Goal: Task Accomplishment & Management: Use online tool/utility

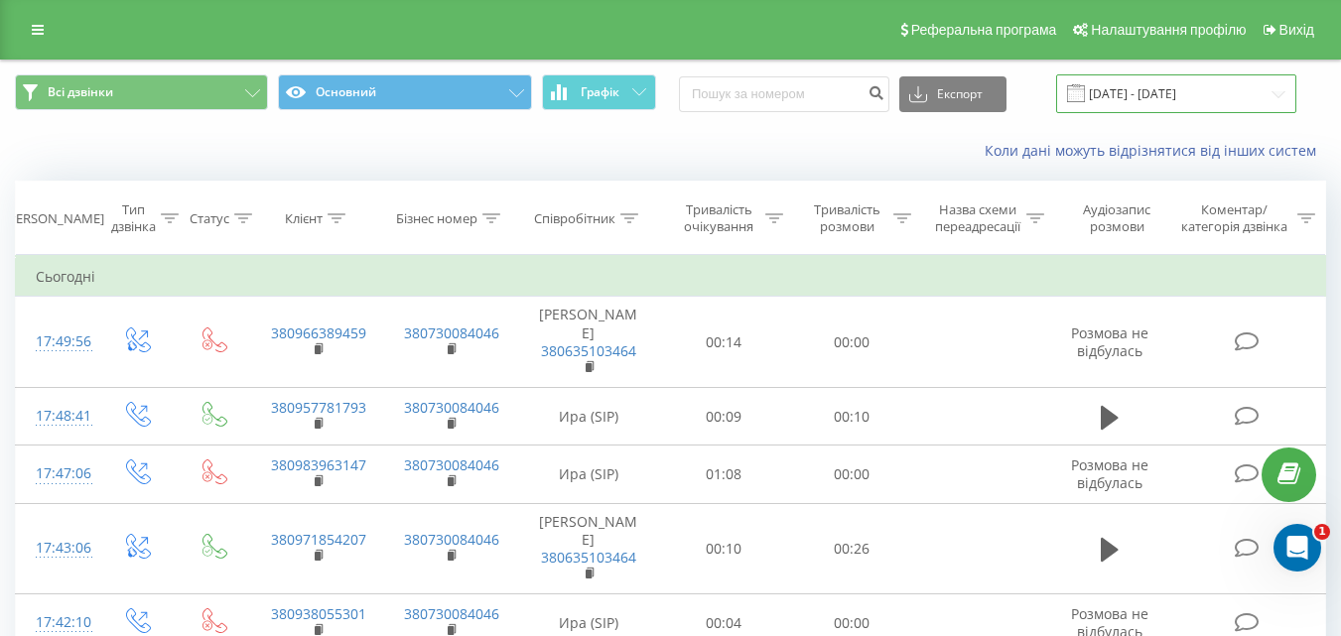
click at [1231, 98] on input "[DATE] - [DATE]" at bounding box center [1176, 93] width 240 height 39
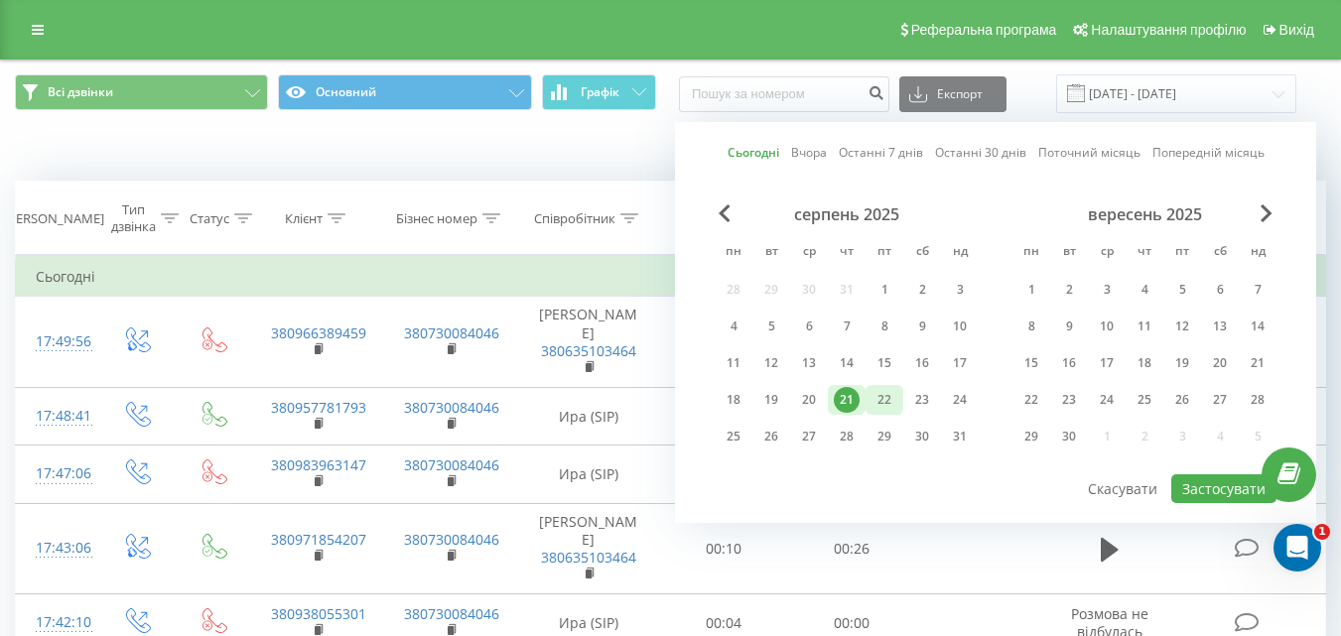
click at [875, 402] on div "22" at bounding box center [885, 400] width 26 height 26
click at [1225, 488] on button "Застосувати" at bounding box center [1224, 489] width 105 height 29
type input "[DATE] - [DATE]"
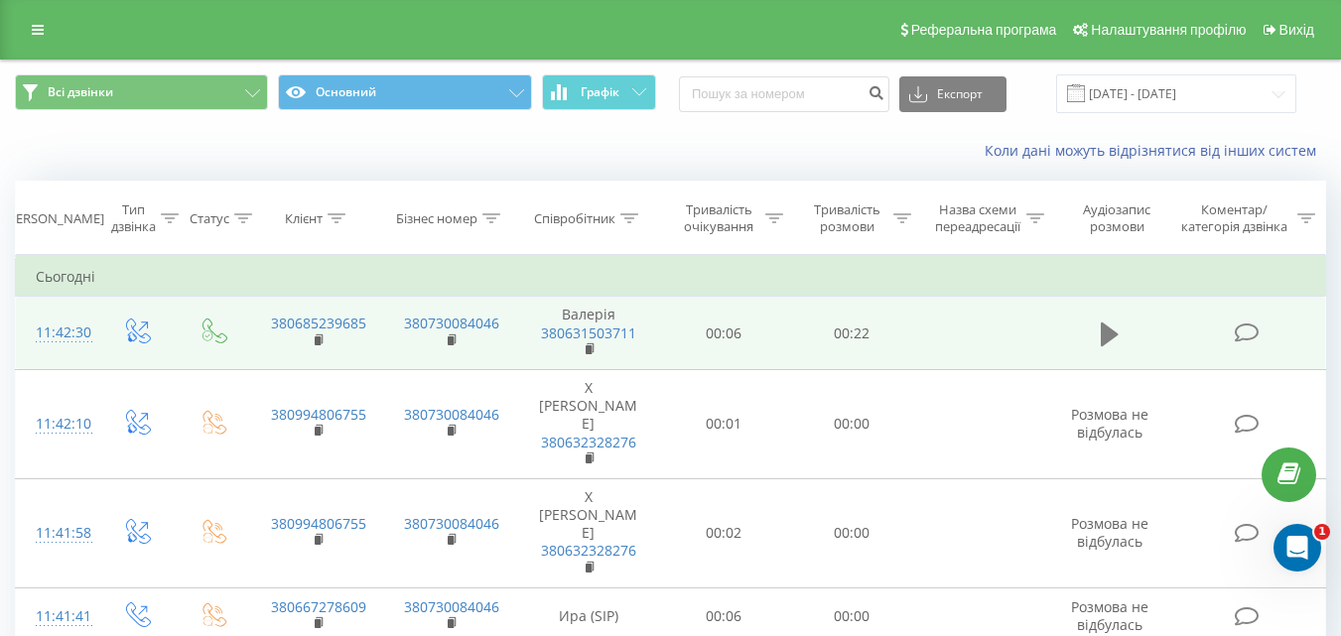
click at [1100, 340] on button at bounding box center [1110, 335] width 30 height 30
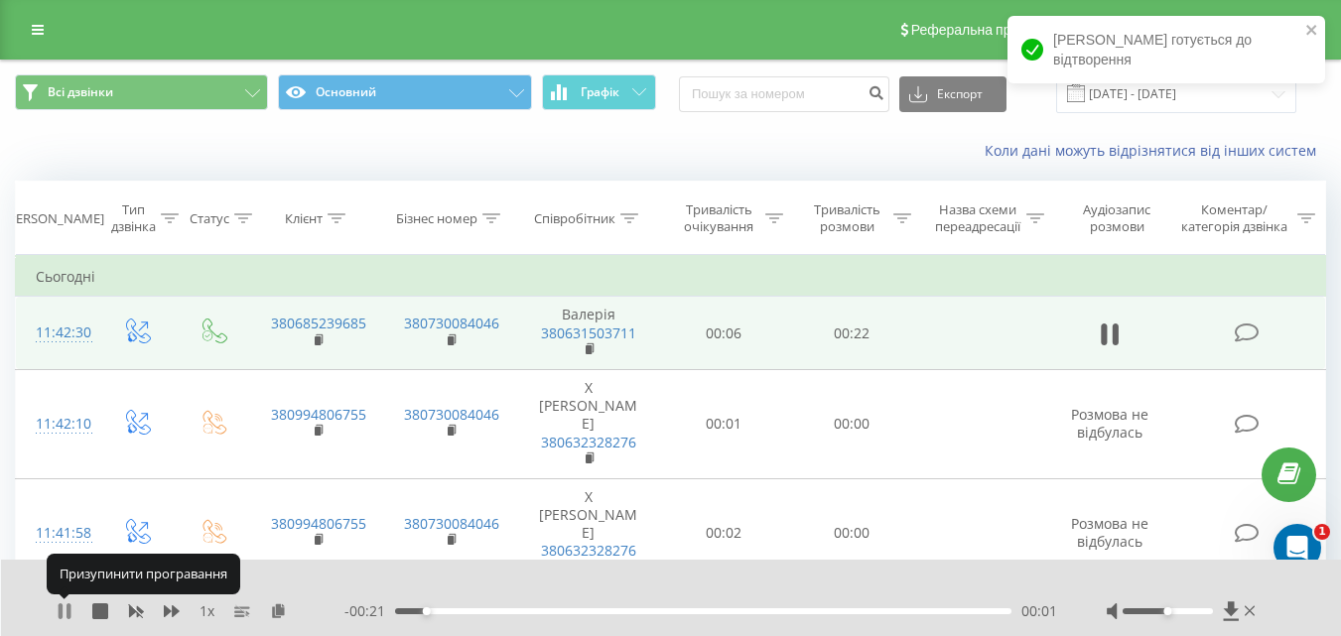
click at [60, 610] on icon at bounding box center [61, 612] width 4 height 16
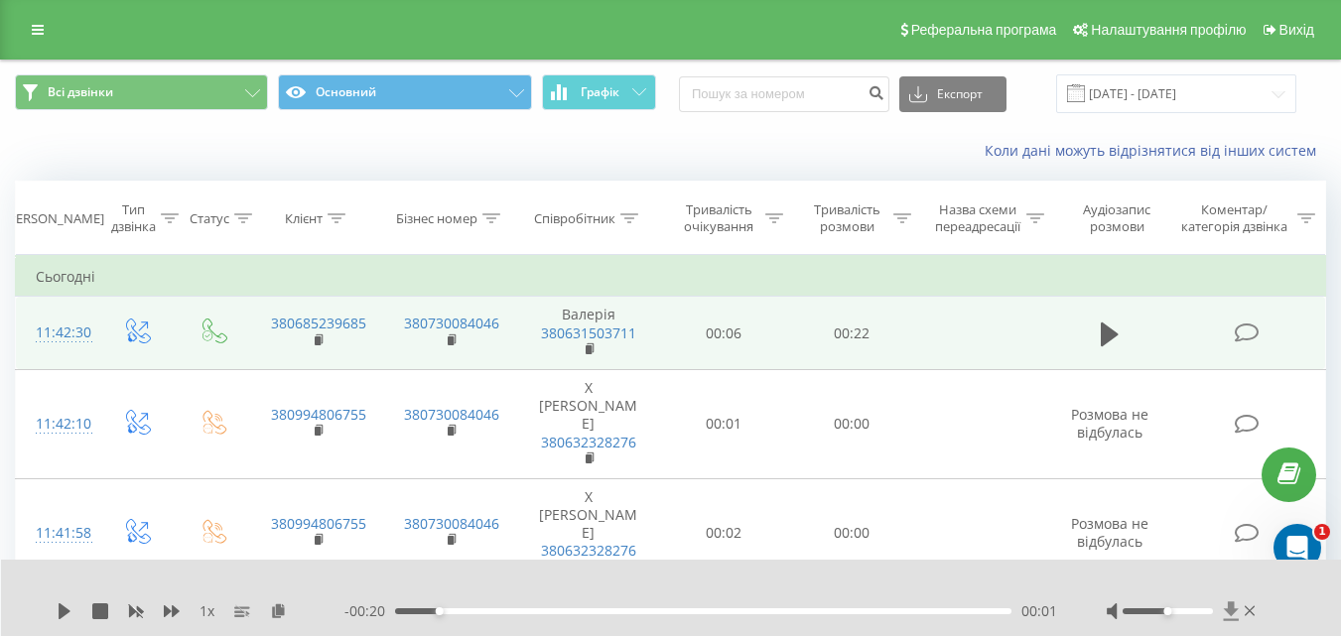
click at [1235, 611] on icon at bounding box center [1230, 611] width 15 height 19
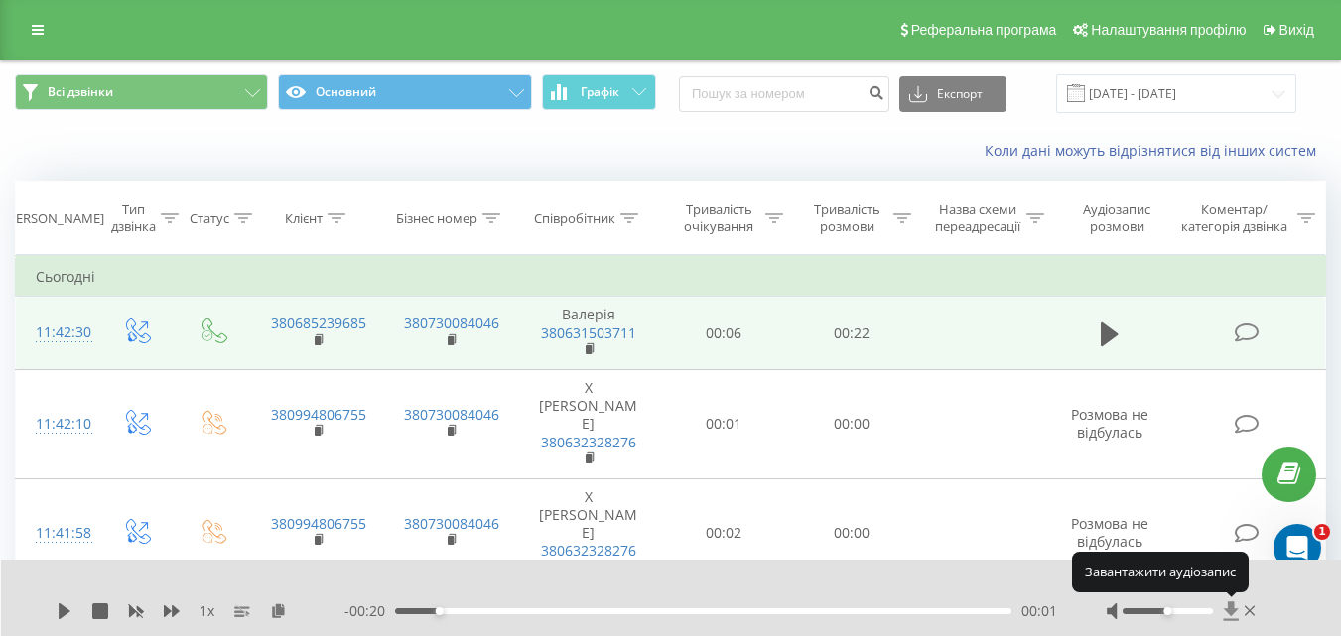
click at [1235, 611] on icon at bounding box center [1230, 611] width 15 height 19
click at [1225, 610] on icon at bounding box center [1230, 611] width 15 height 19
click at [1226, 607] on icon at bounding box center [1231, 612] width 17 height 20
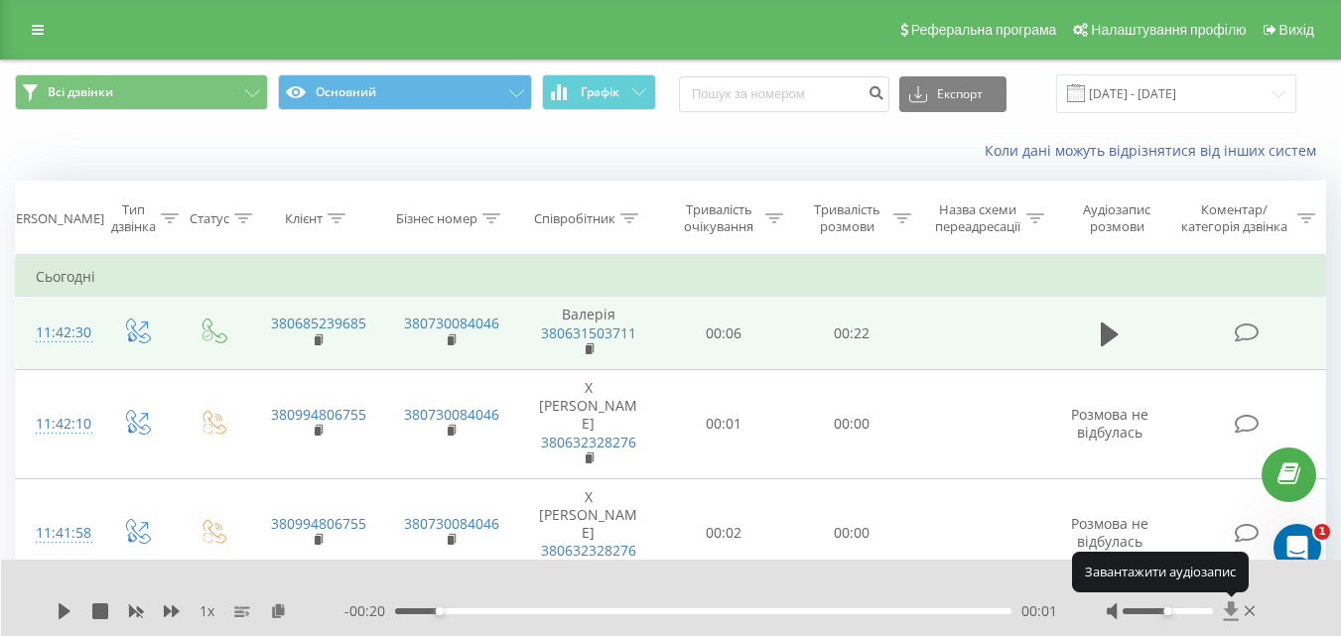
click at [1226, 607] on icon at bounding box center [1231, 612] width 17 height 20
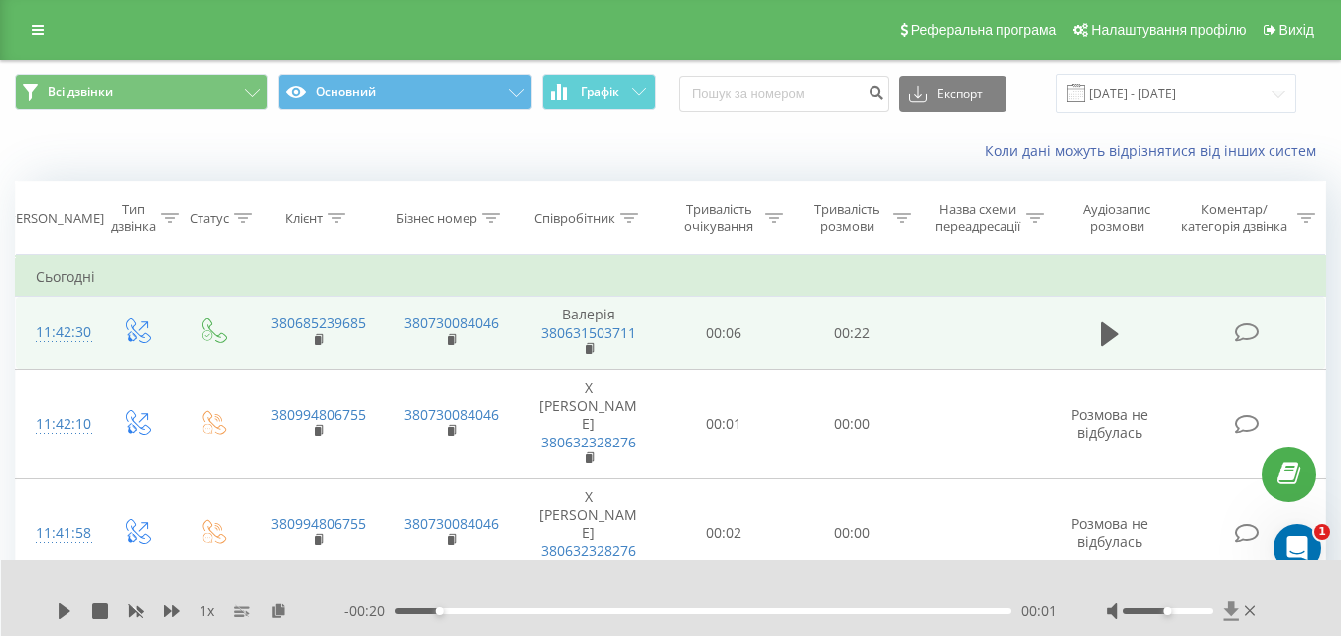
click at [1235, 610] on icon at bounding box center [1230, 611] width 15 height 19
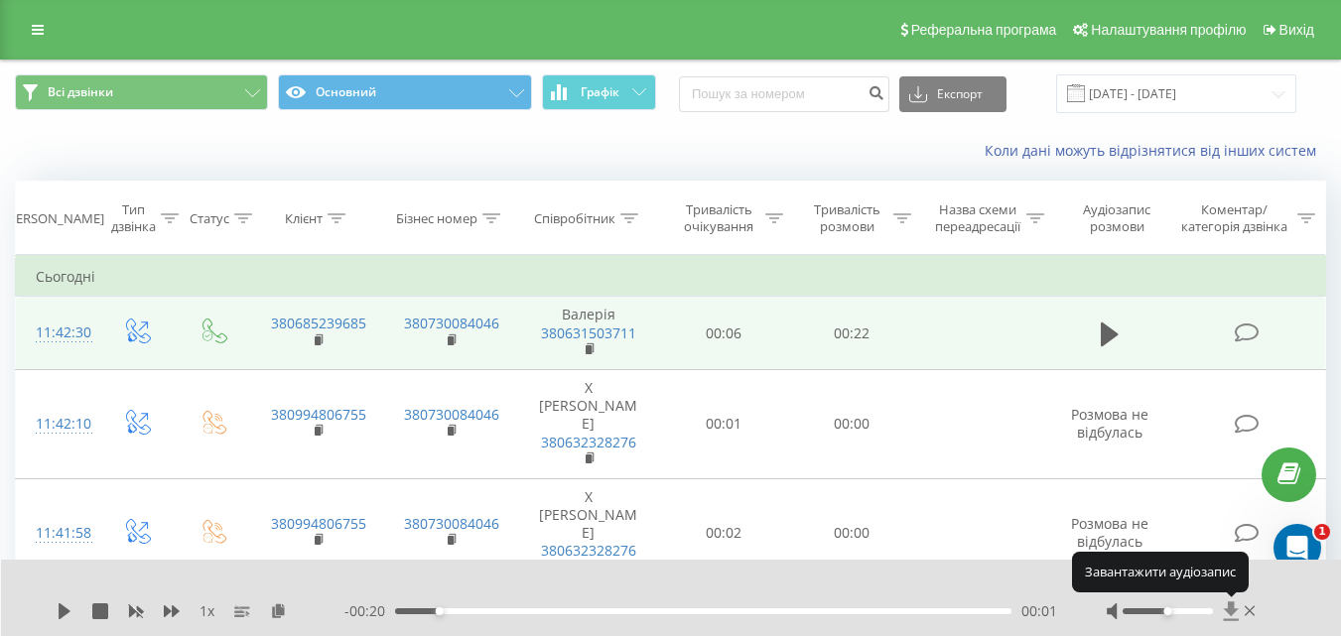
click at [1235, 610] on icon at bounding box center [1230, 611] width 15 height 19
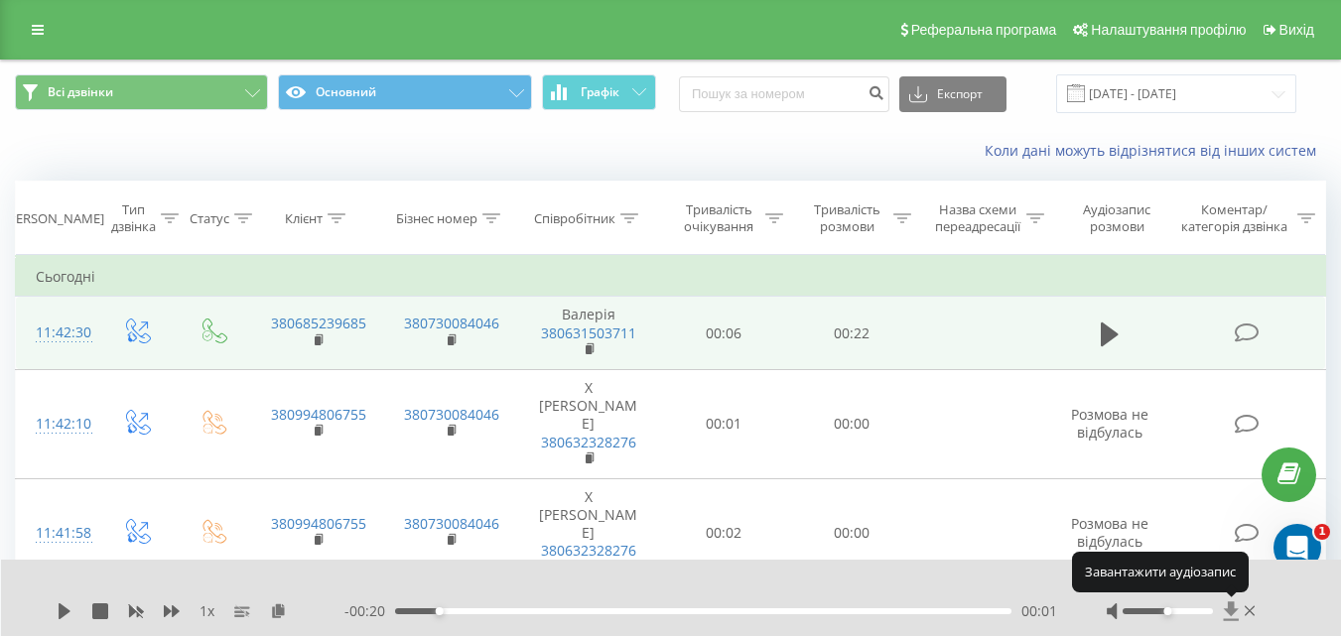
click at [1235, 610] on icon at bounding box center [1230, 611] width 15 height 19
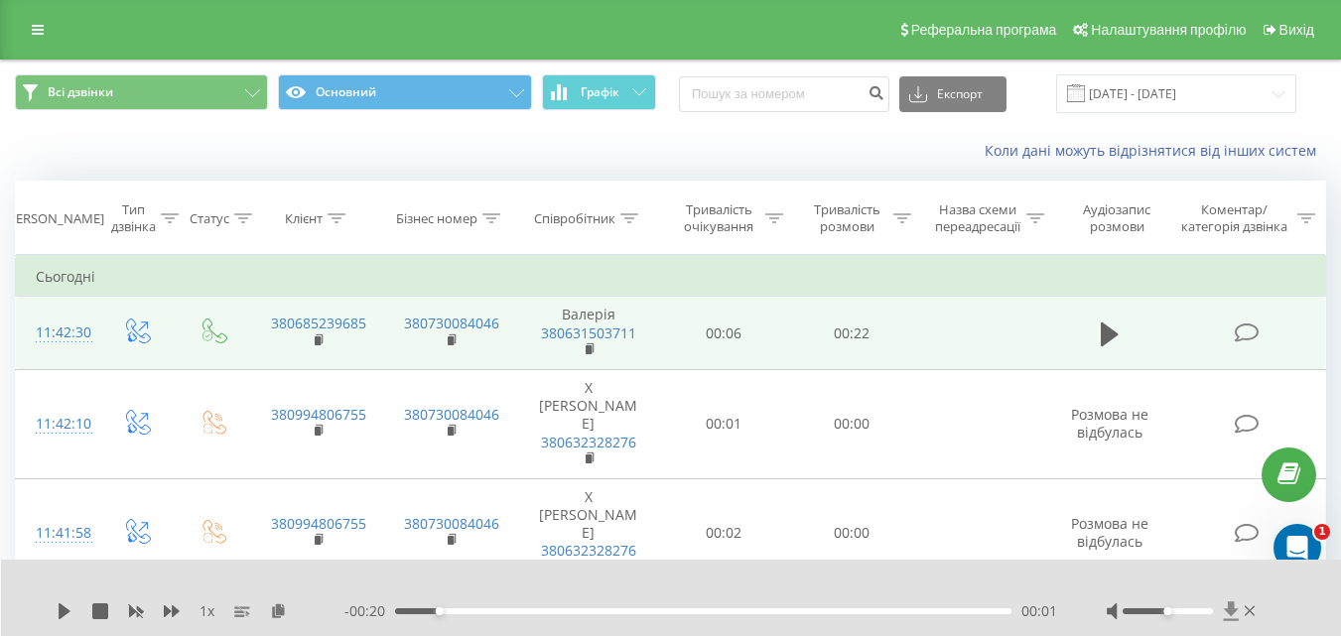
click at [1228, 611] on icon at bounding box center [1230, 611] width 15 height 19
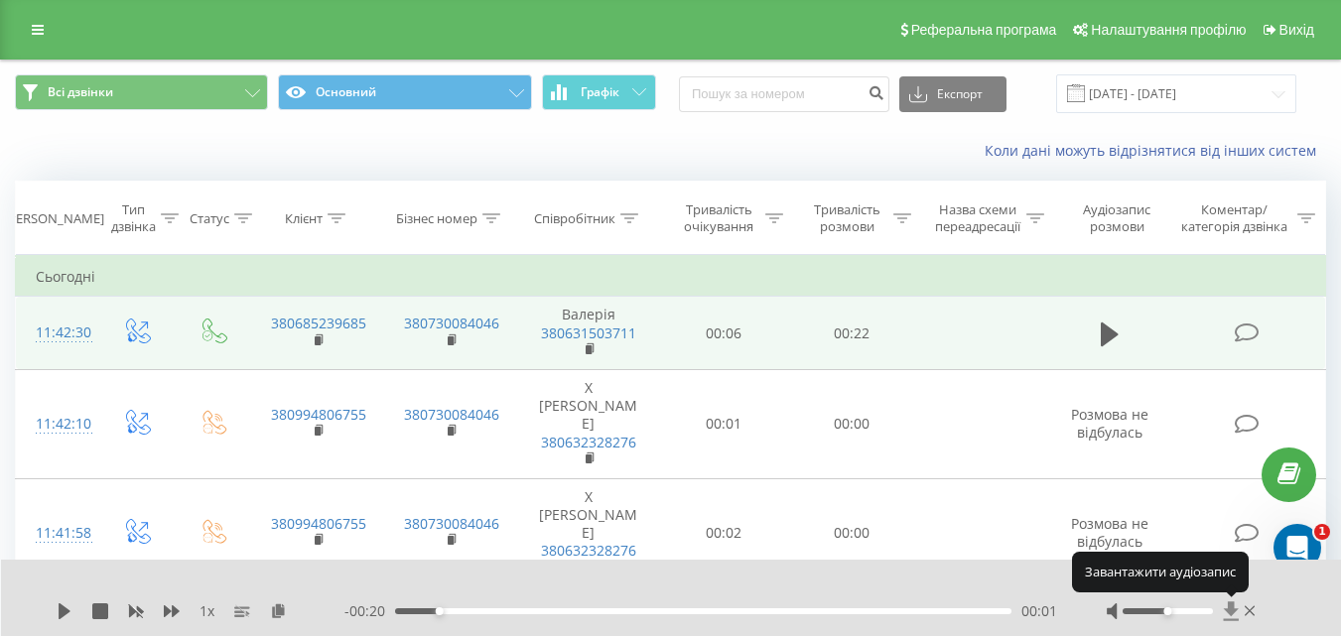
click at [1228, 611] on icon at bounding box center [1230, 611] width 15 height 19
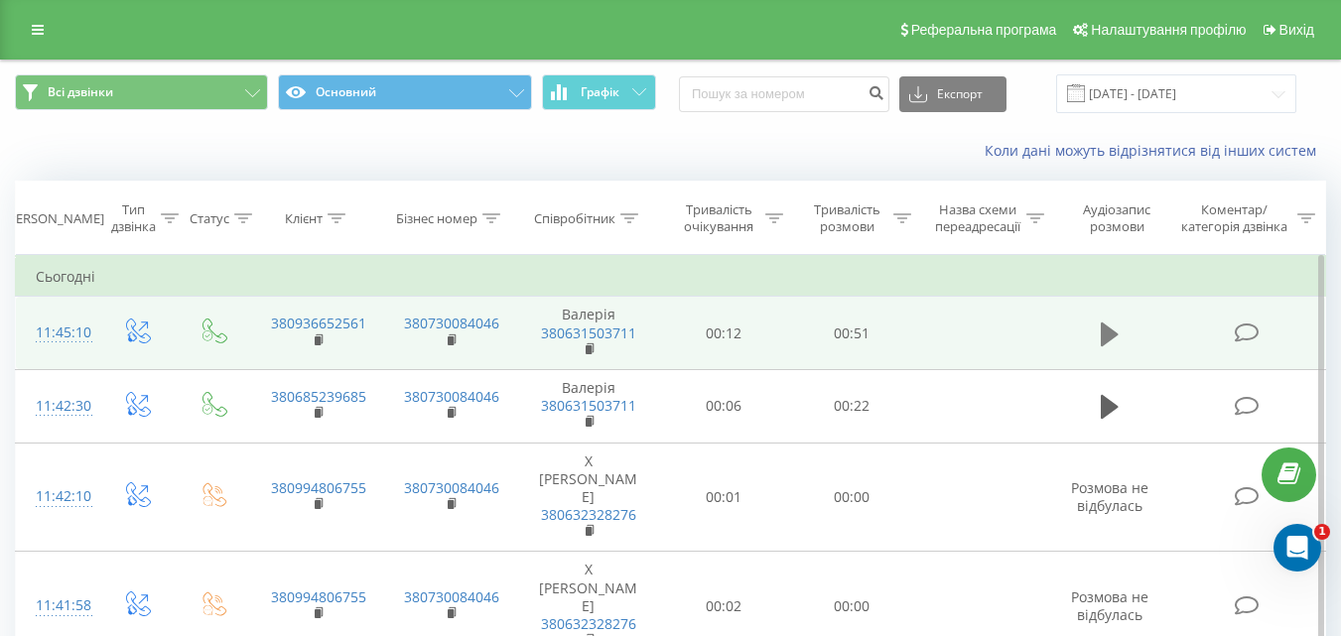
click at [1104, 325] on icon at bounding box center [1110, 334] width 18 height 24
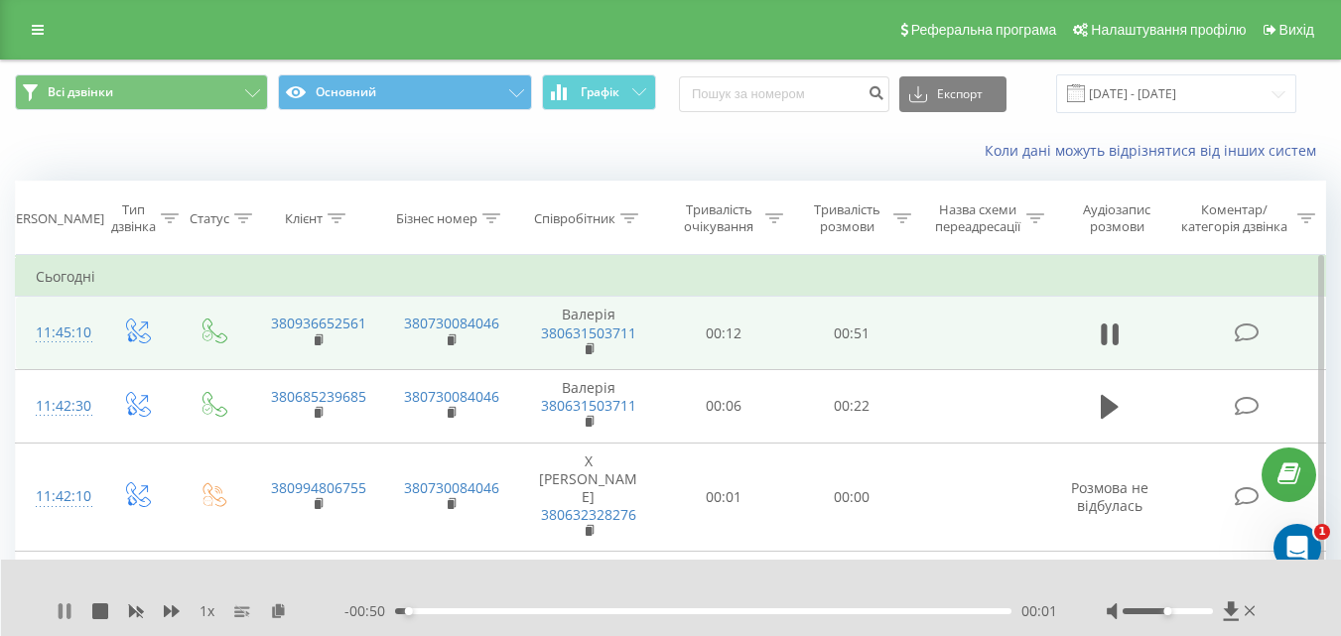
click at [60, 610] on icon at bounding box center [61, 612] width 4 height 16
click at [1226, 602] on icon at bounding box center [1231, 612] width 17 height 20
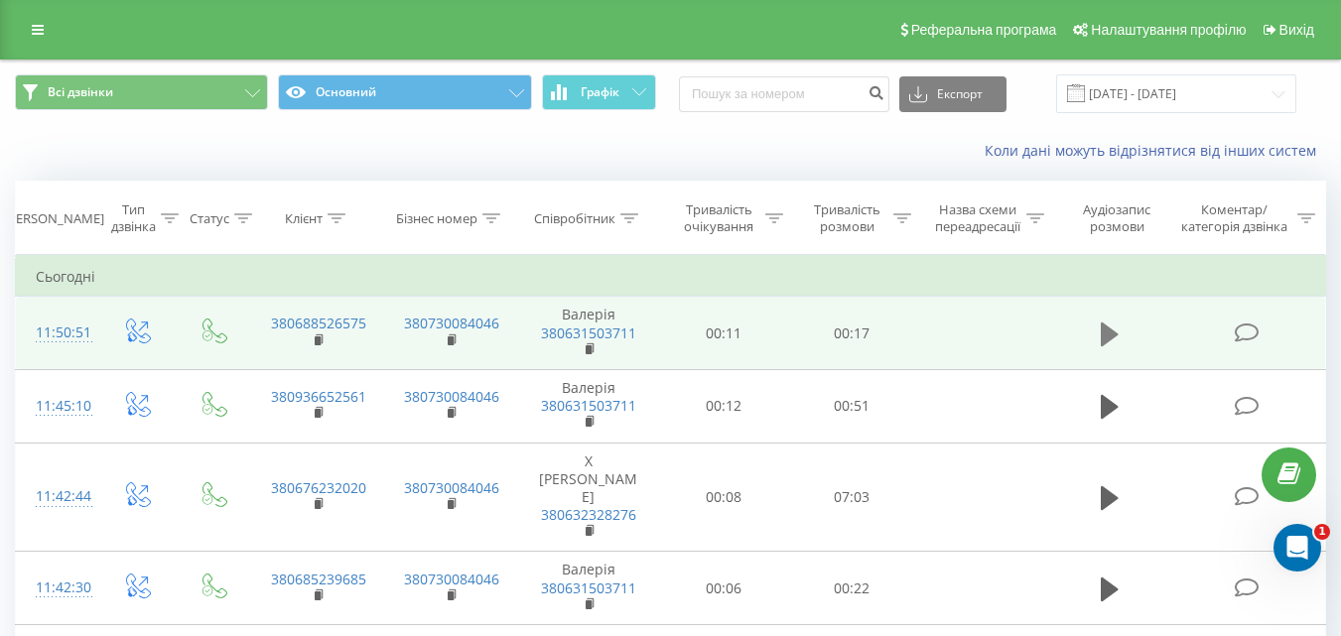
click at [1099, 328] on button at bounding box center [1110, 335] width 30 height 30
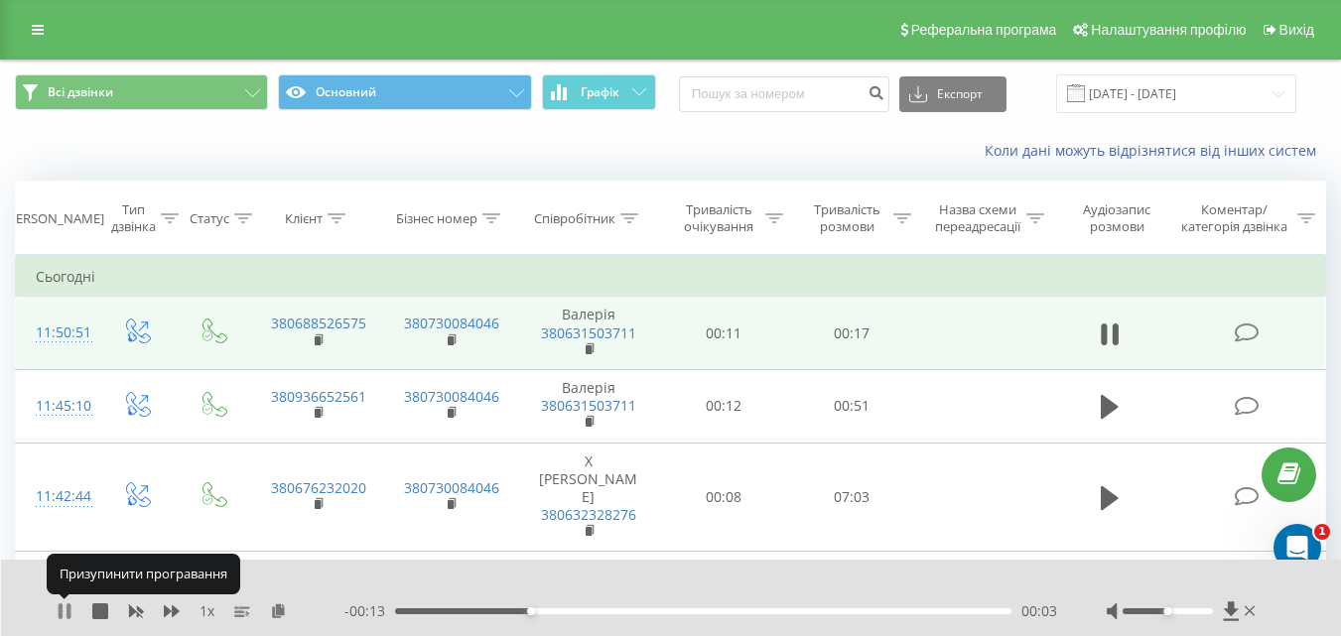
click at [61, 611] on icon at bounding box center [61, 612] width 4 height 16
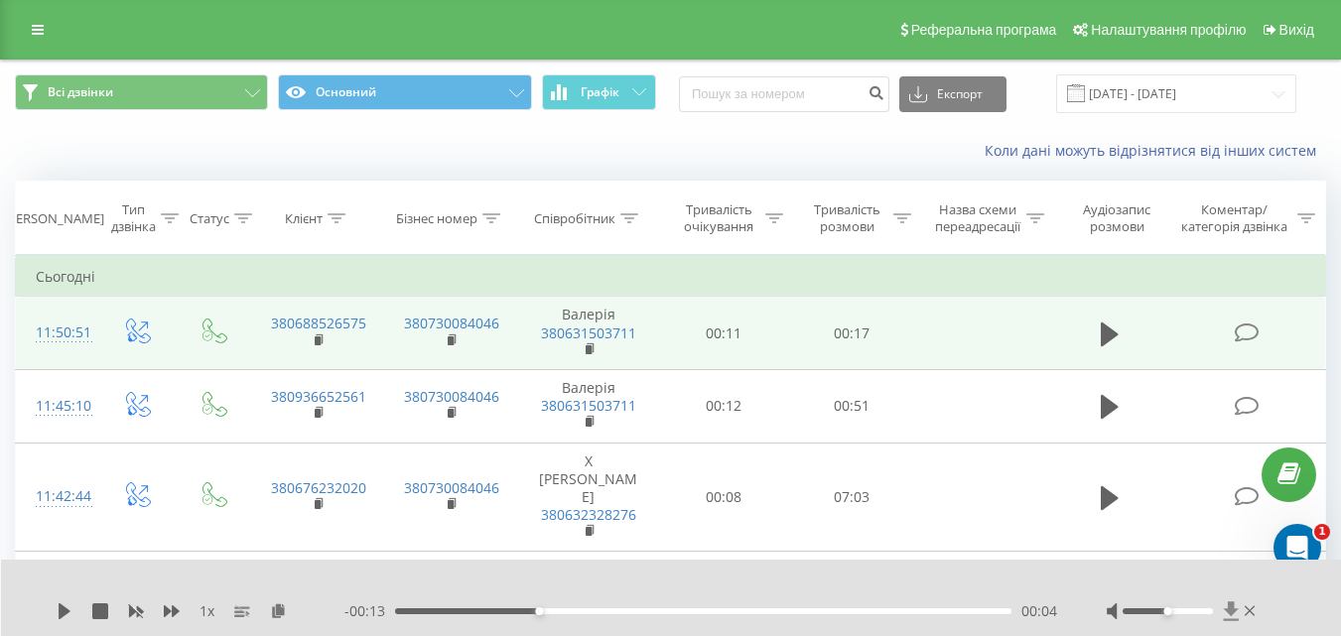
click at [1237, 604] on icon at bounding box center [1231, 612] width 17 height 20
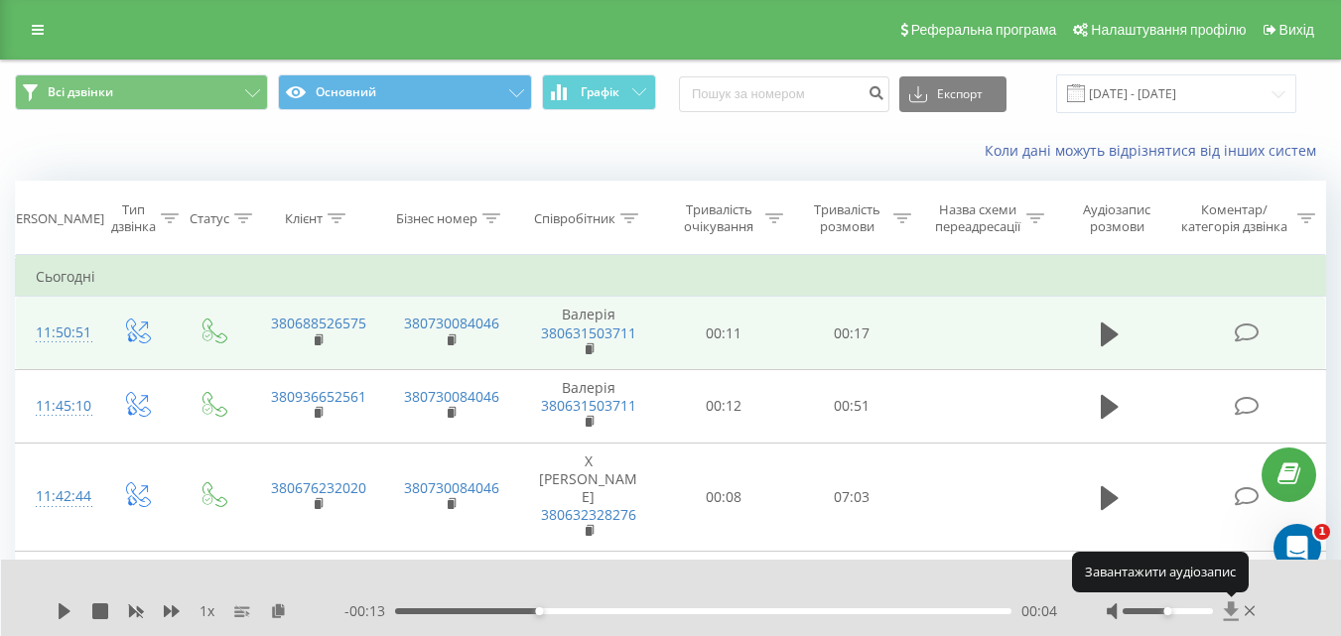
click at [1237, 604] on icon at bounding box center [1231, 612] width 17 height 20
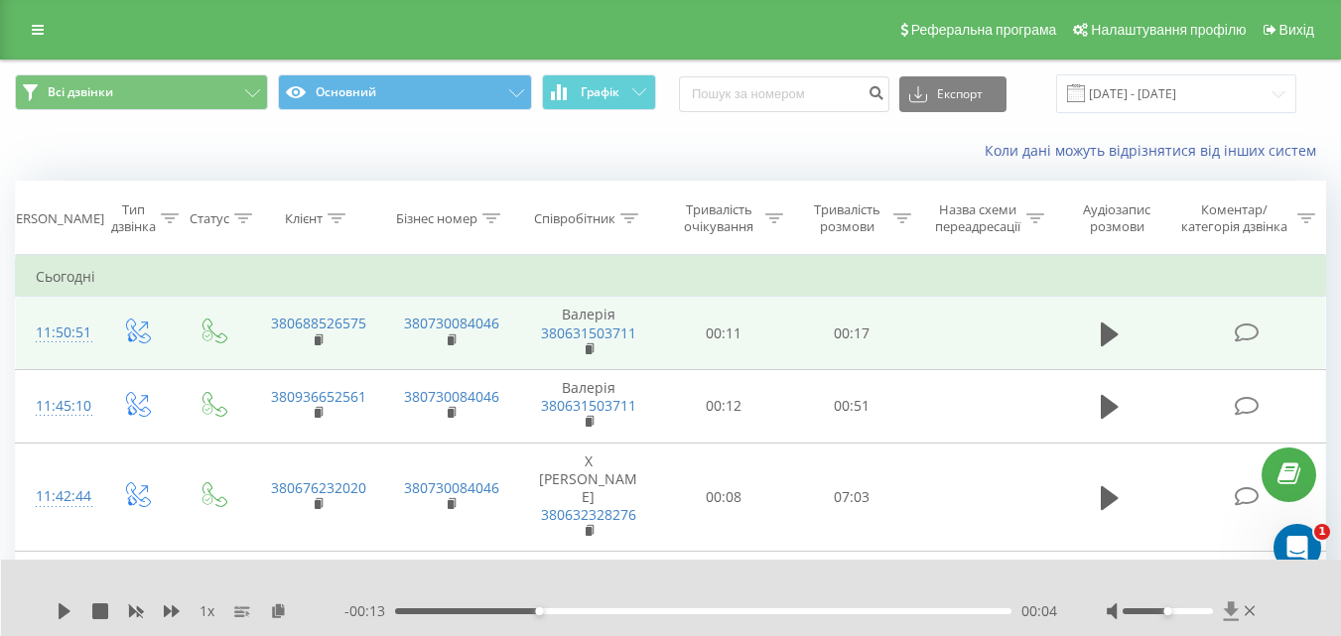
click at [1232, 621] on icon at bounding box center [1230, 611] width 15 height 19
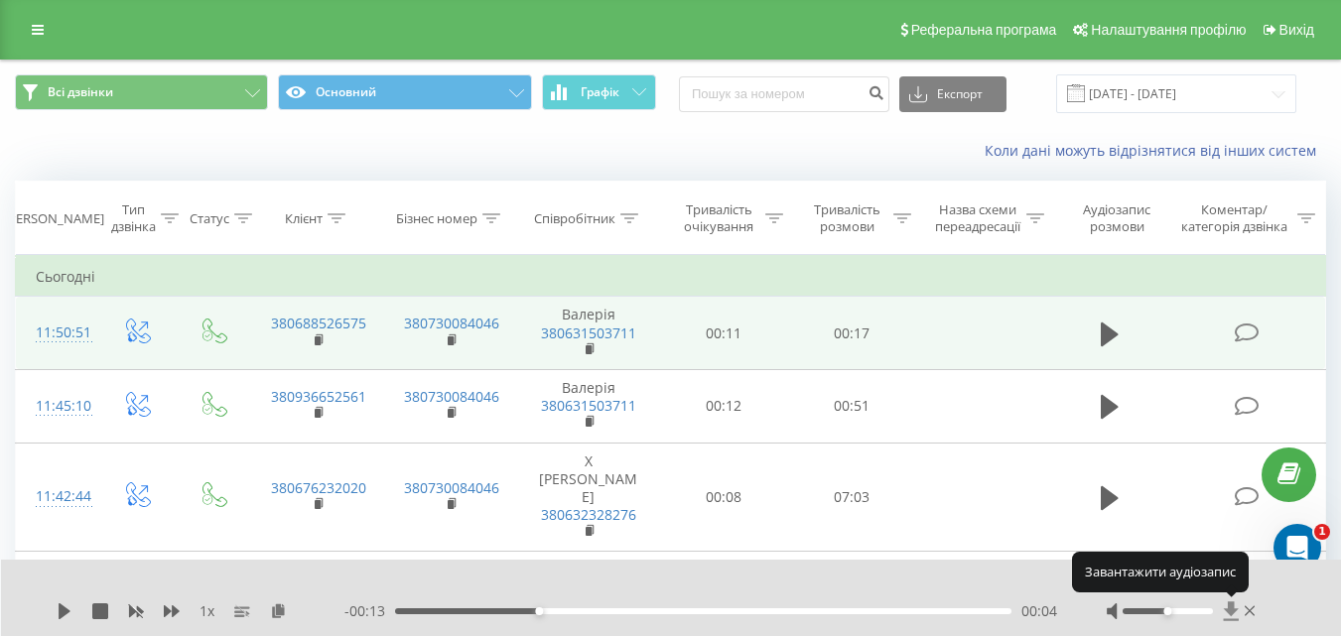
click at [1232, 621] on icon at bounding box center [1230, 611] width 15 height 19
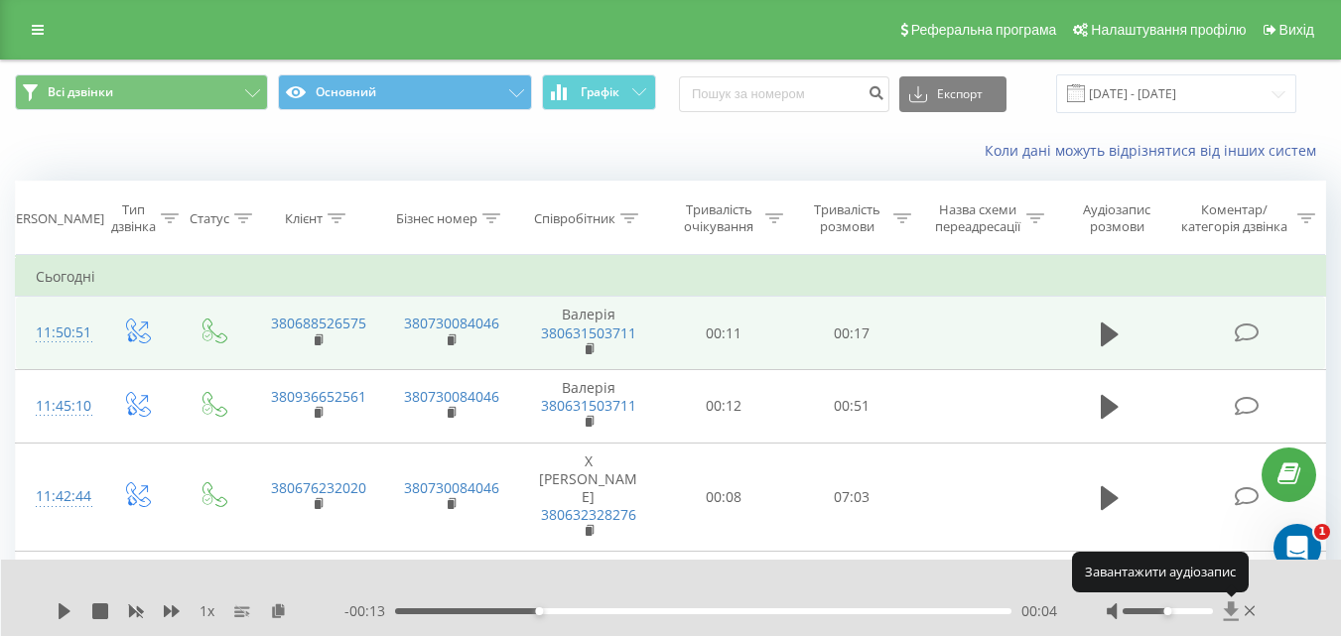
click at [1232, 621] on icon at bounding box center [1230, 611] width 15 height 19
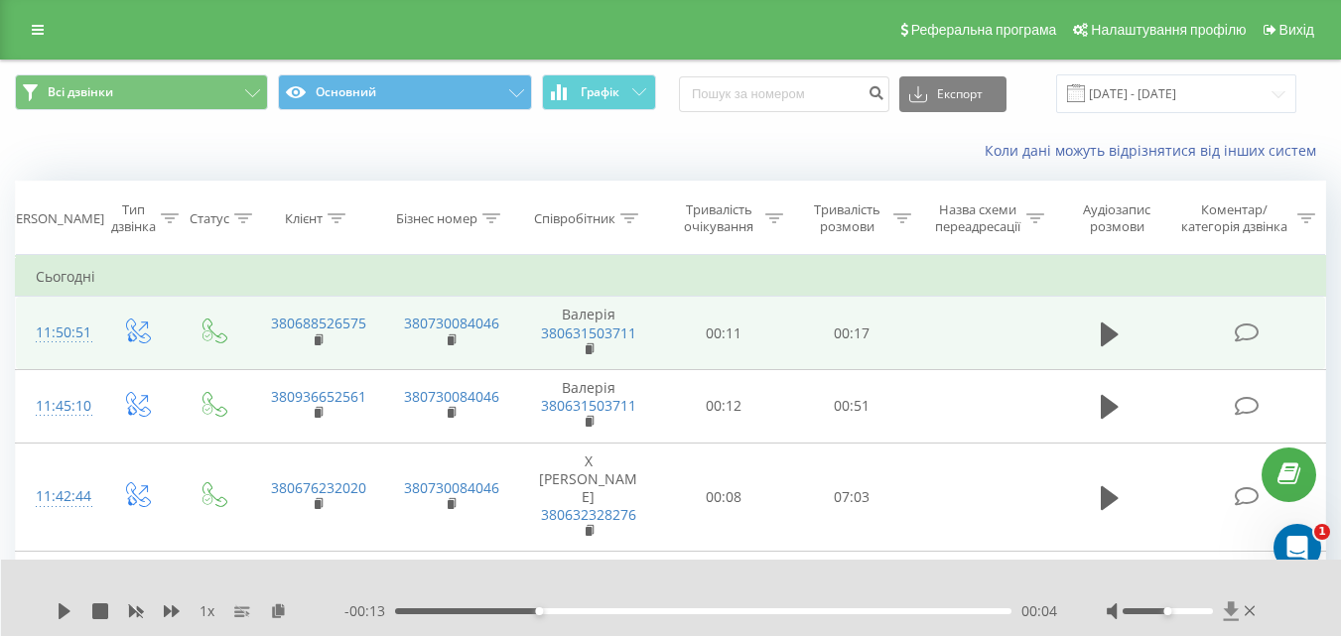
click at [1231, 608] on icon at bounding box center [1230, 611] width 15 height 19
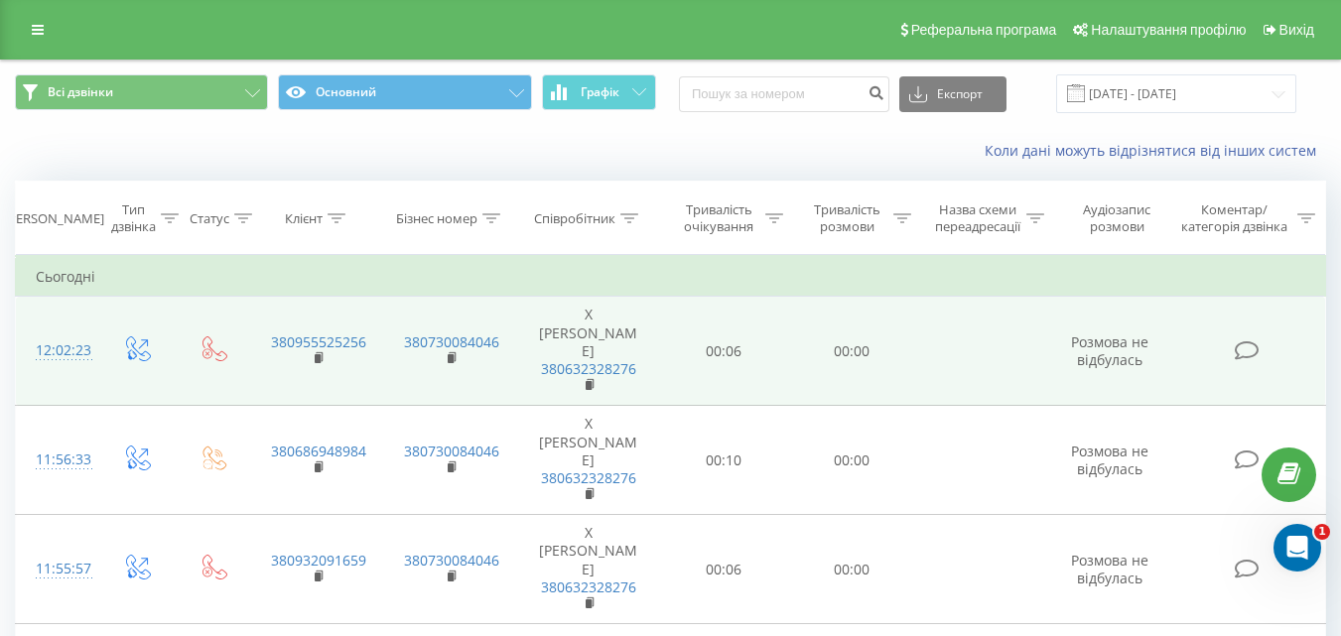
scroll to position [99, 0]
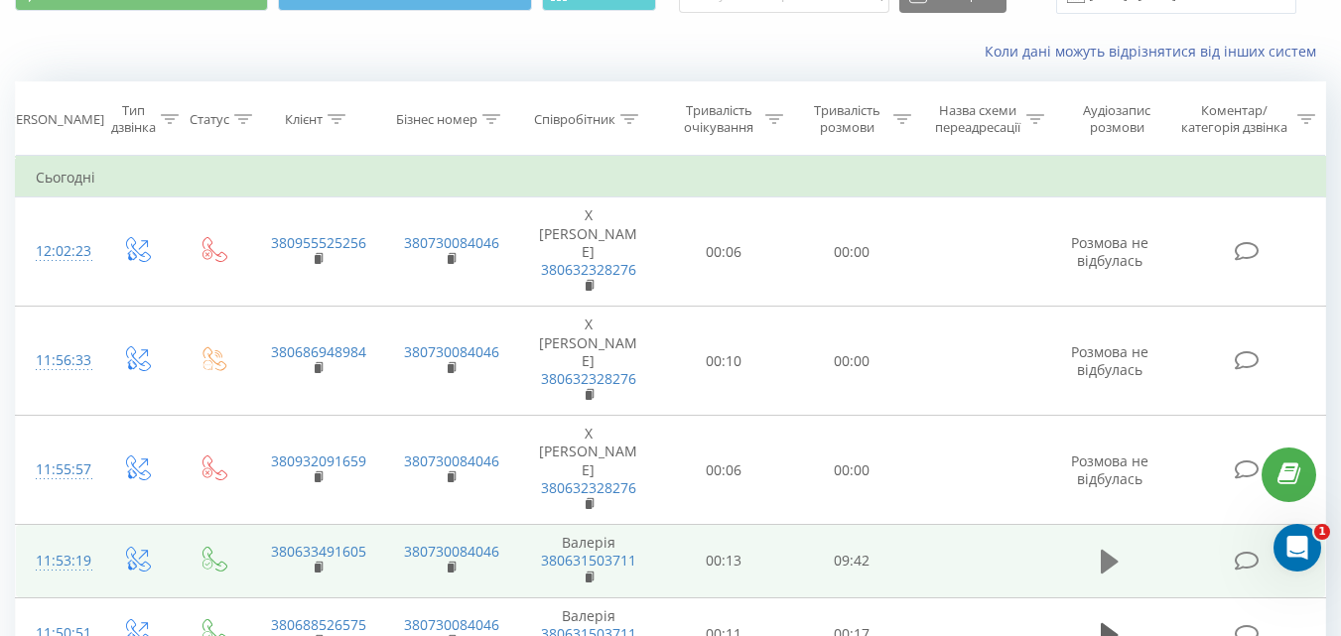
click at [1110, 548] on icon at bounding box center [1110, 562] width 18 height 28
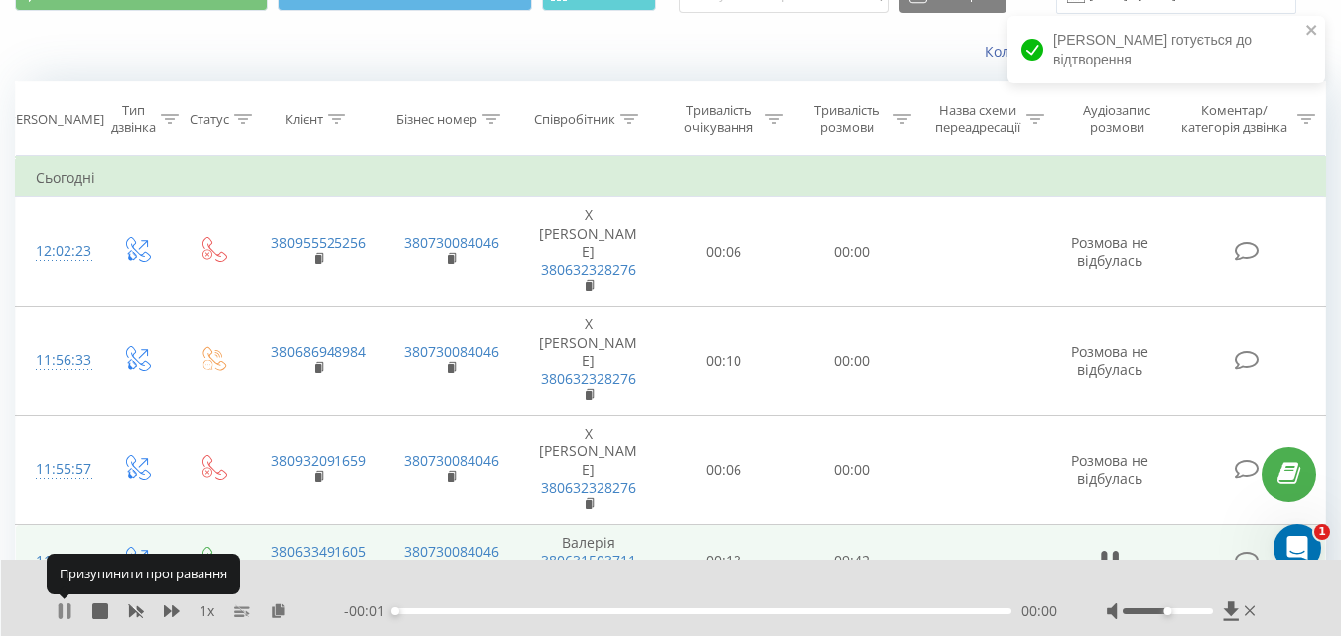
click at [64, 610] on icon at bounding box center [65, 612] width 16 height 16
click at [64, 610] on icon at bounding box center [65, 612] width 12 height 16
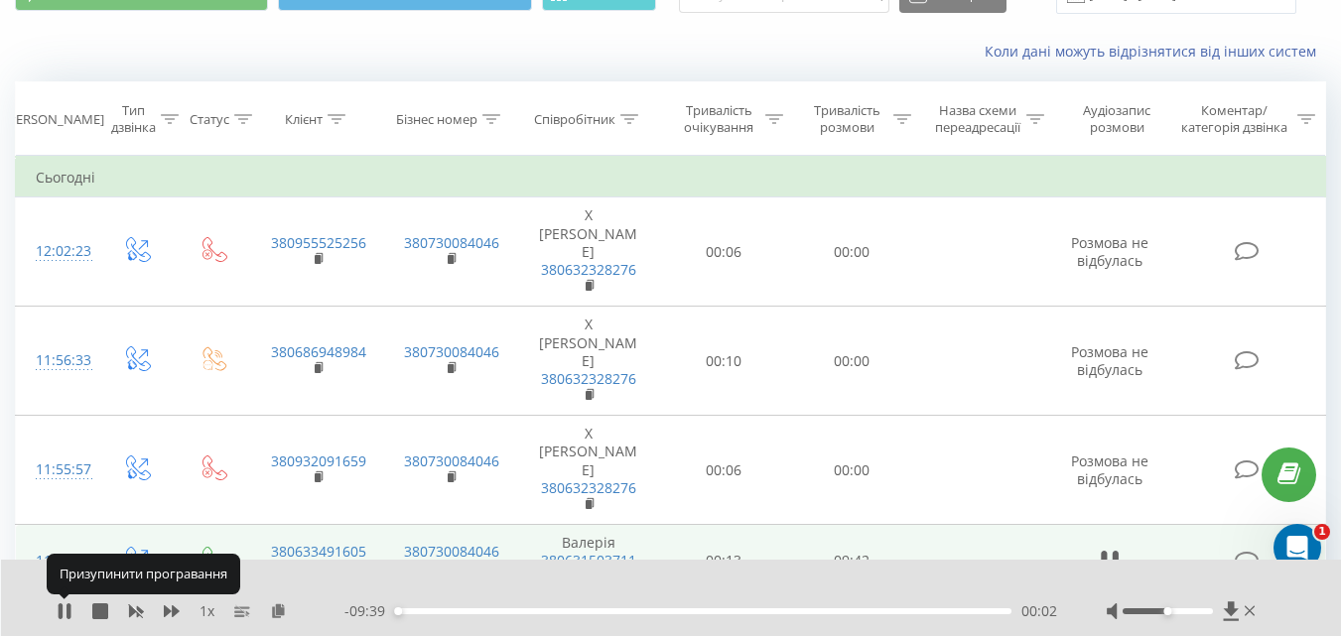
click at [64, 610] on icon at bounding box center [65, 612] width 16 height 16
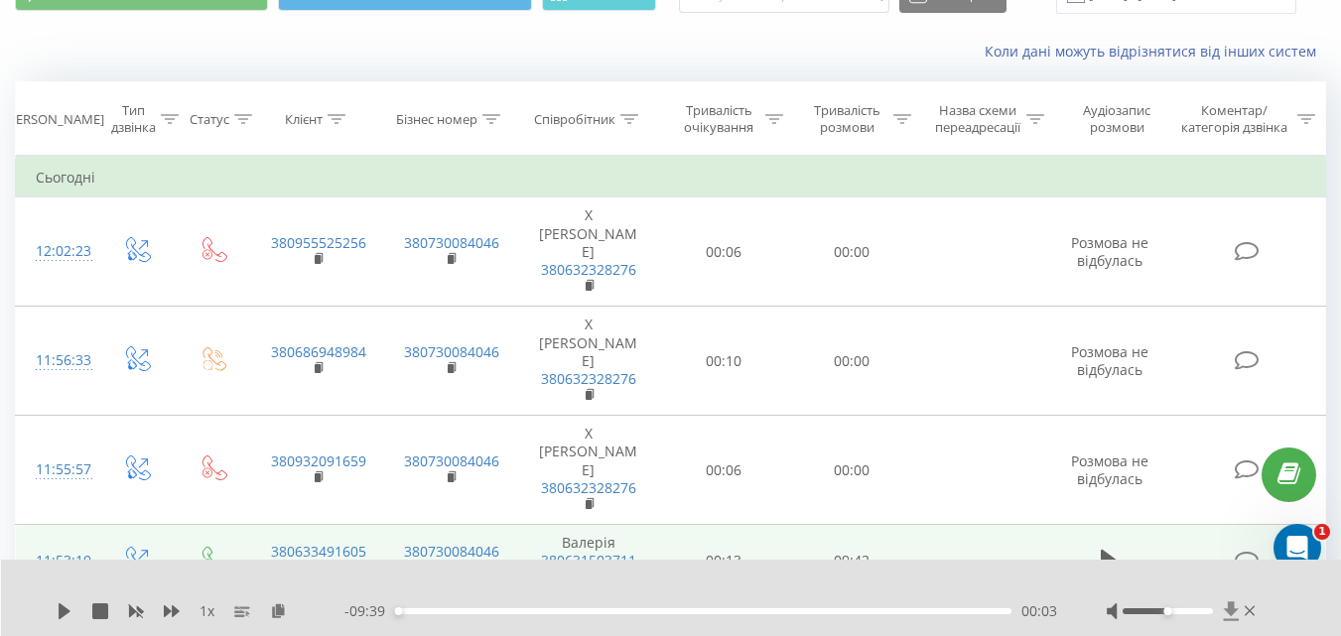
click at [1225, 608] on icon at bounding box center [1231, 612] width 17 height 20
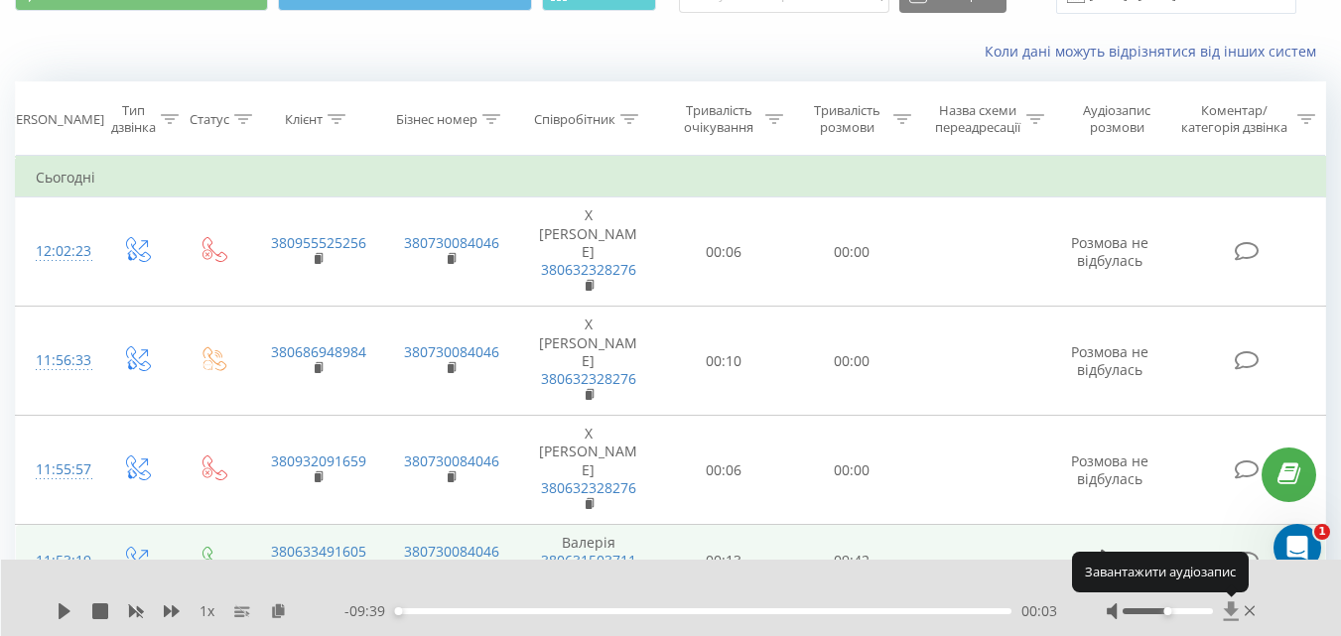
click at [1225, 608] on icon at bounding box center [1231, 612] width 17 height 20
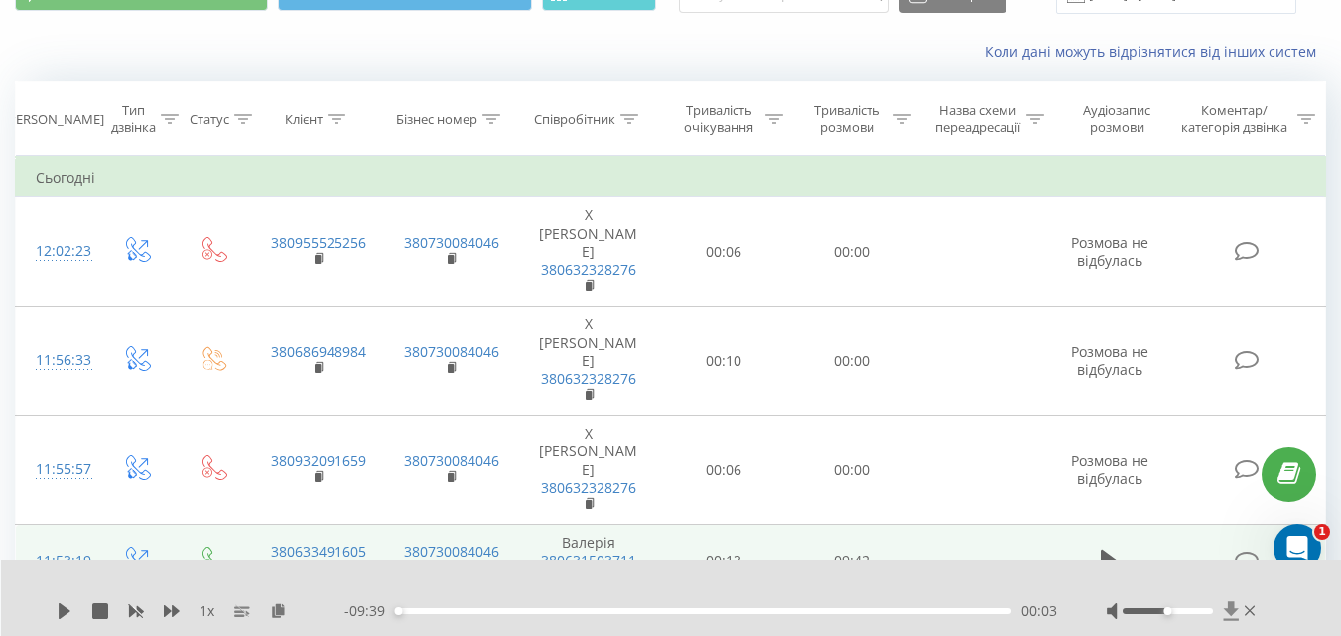
click at [1234, 610] on icon at bounding box center [1230, 611] width 15 height 19
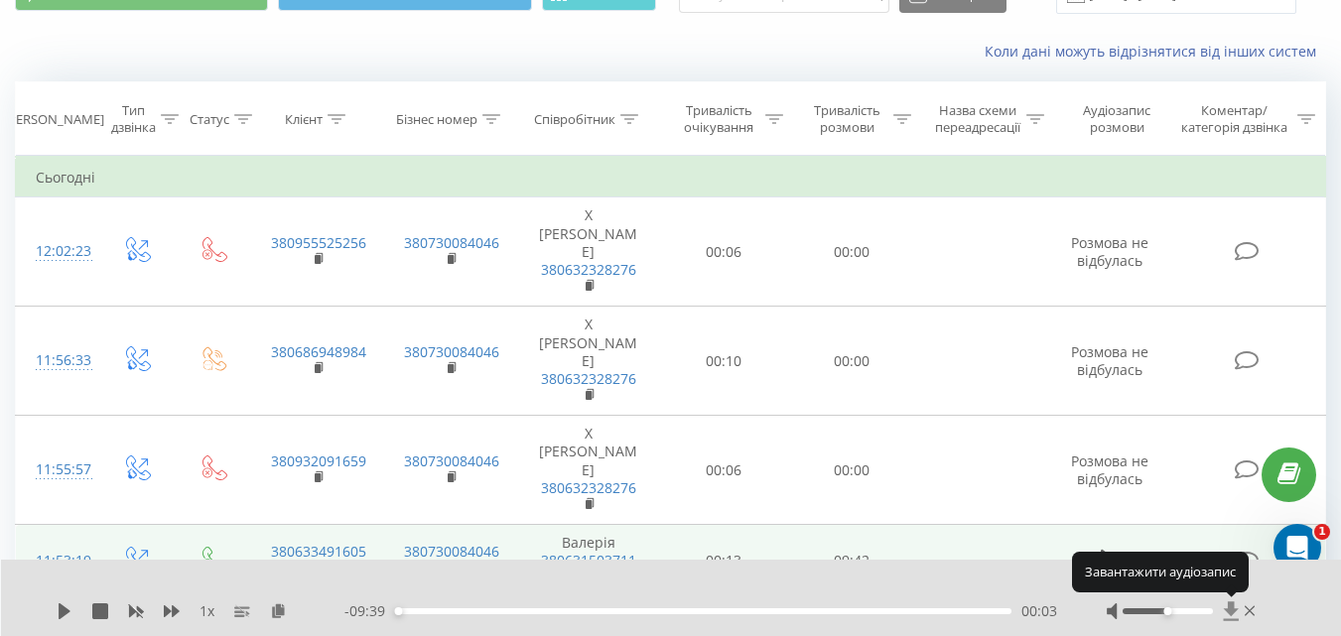
click at [1234, 610] on icon at bounding box center [1230, 611] width 15 height 19
